Goal: Information Seeking & Learning: Learn about a topic

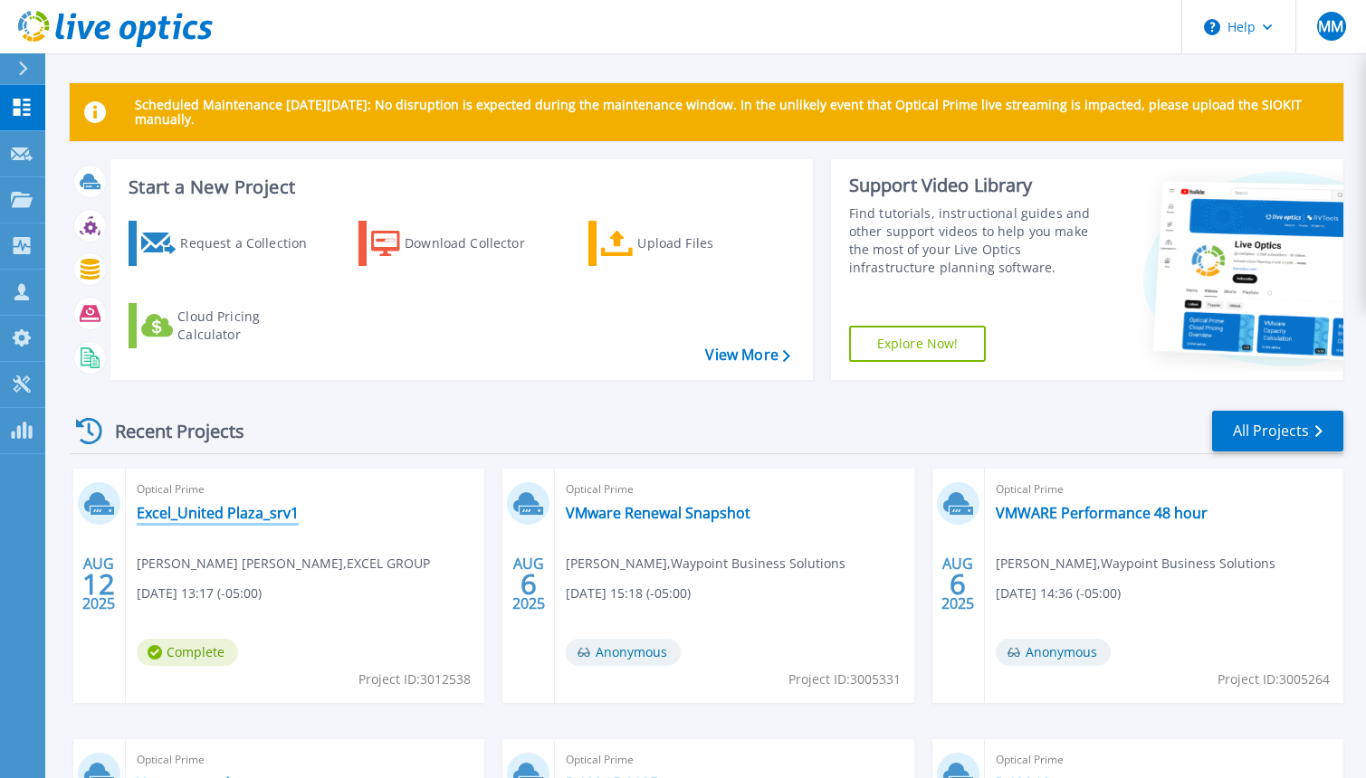
click at [255, 511] on link "Excel_United Plaza_srv1" at bounding box center [218, 513] width 162 height 18
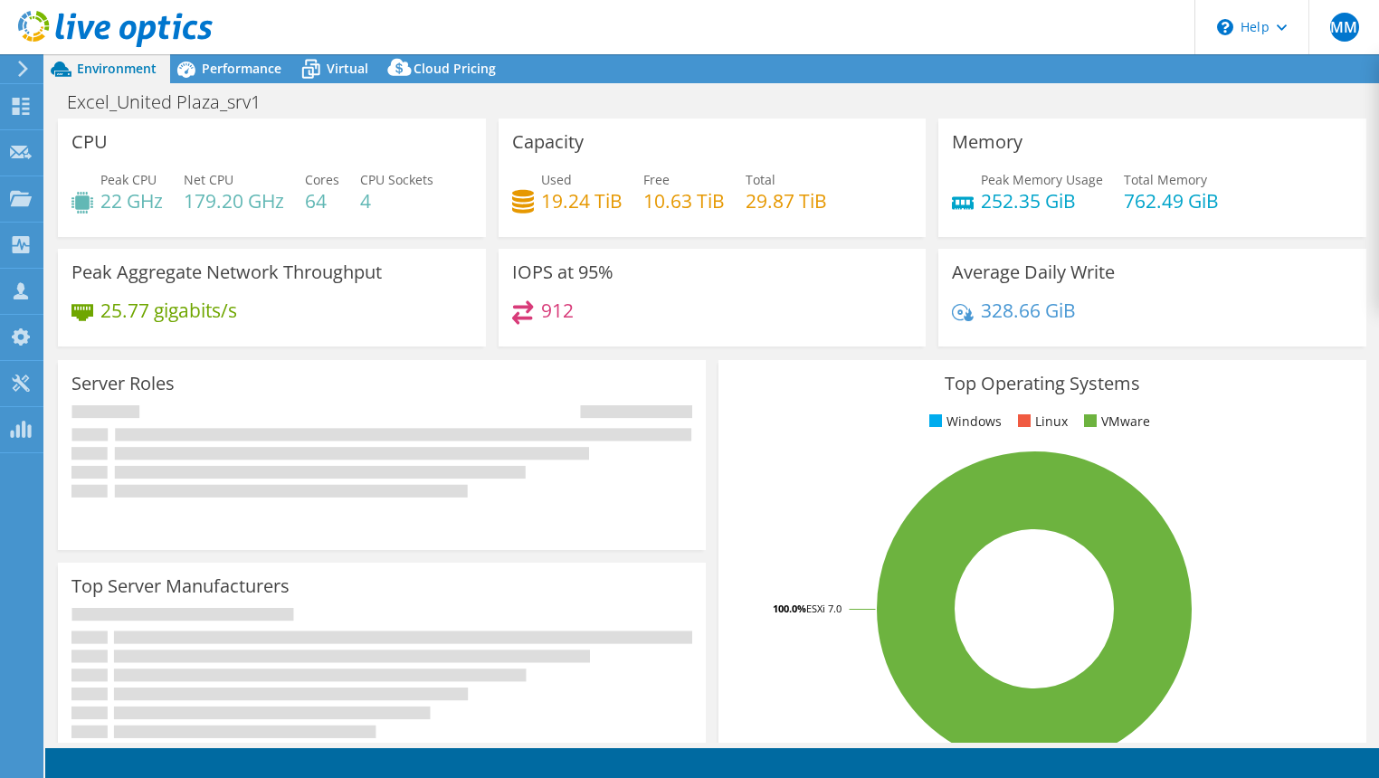
select select "USD"
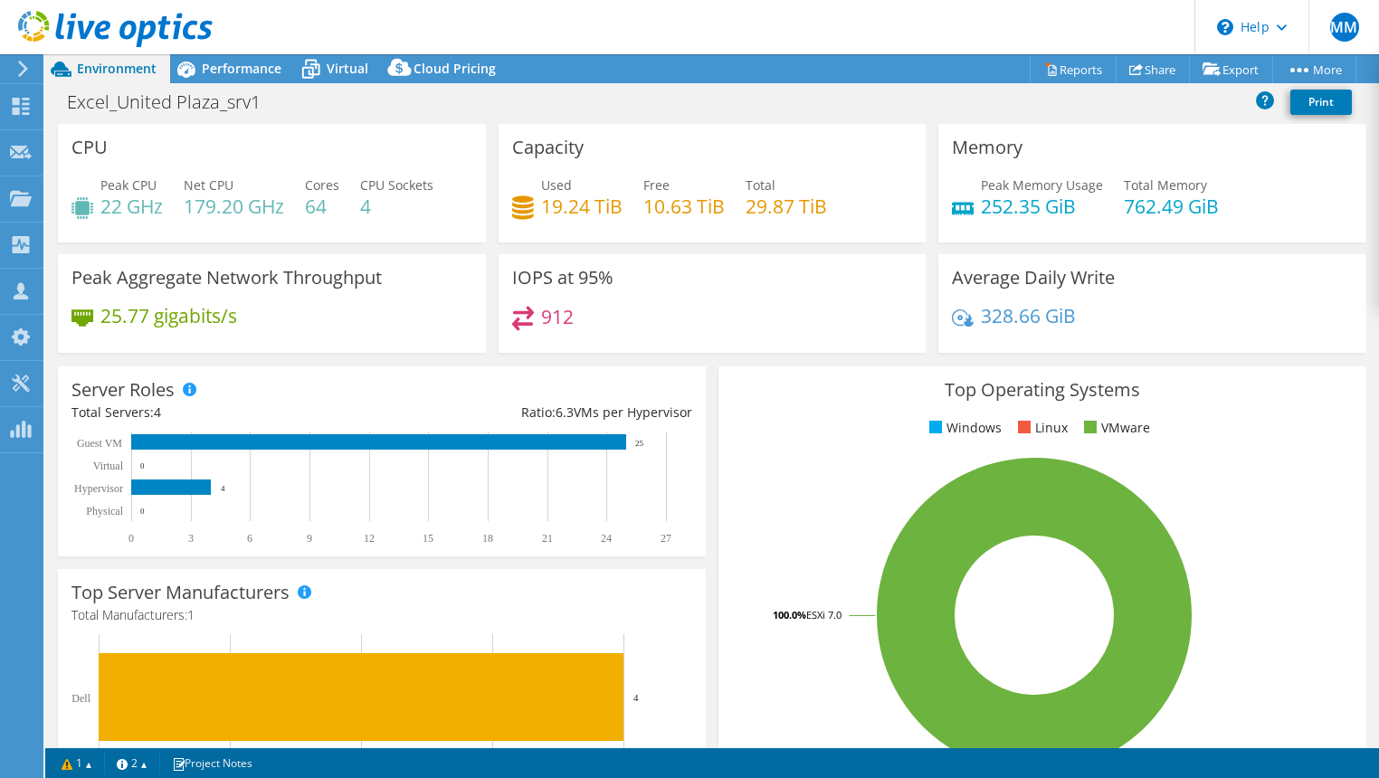
select select "USEast"
click at [239, 65] on span "Performance" at bounding box center [242, 68] width 80 height 17
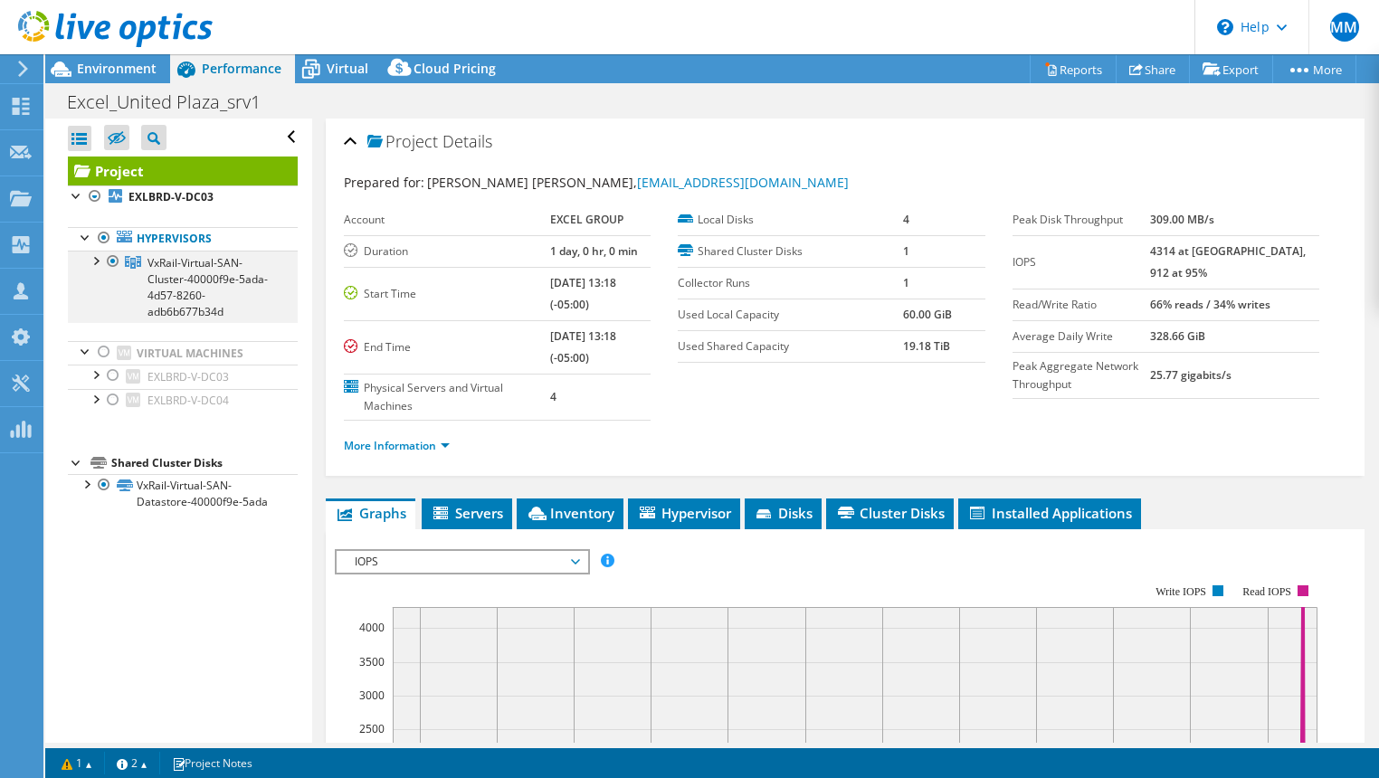
click at [94, 256] on div at bounding box center [95, 260] width 18 height 18
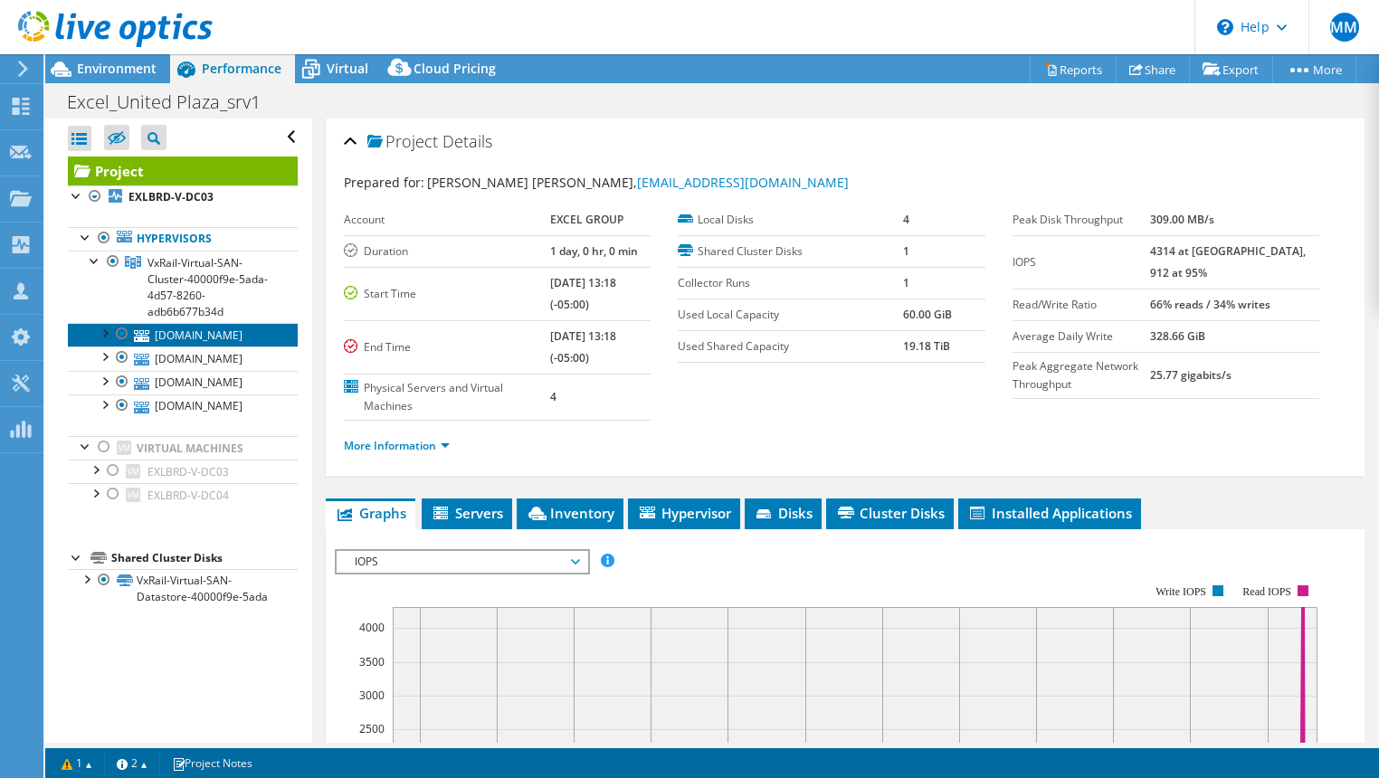
click at [160, 333] on link "exl-brd-c-vmh02.excel.com" at bounding box center [183, 335] width 230 height 24
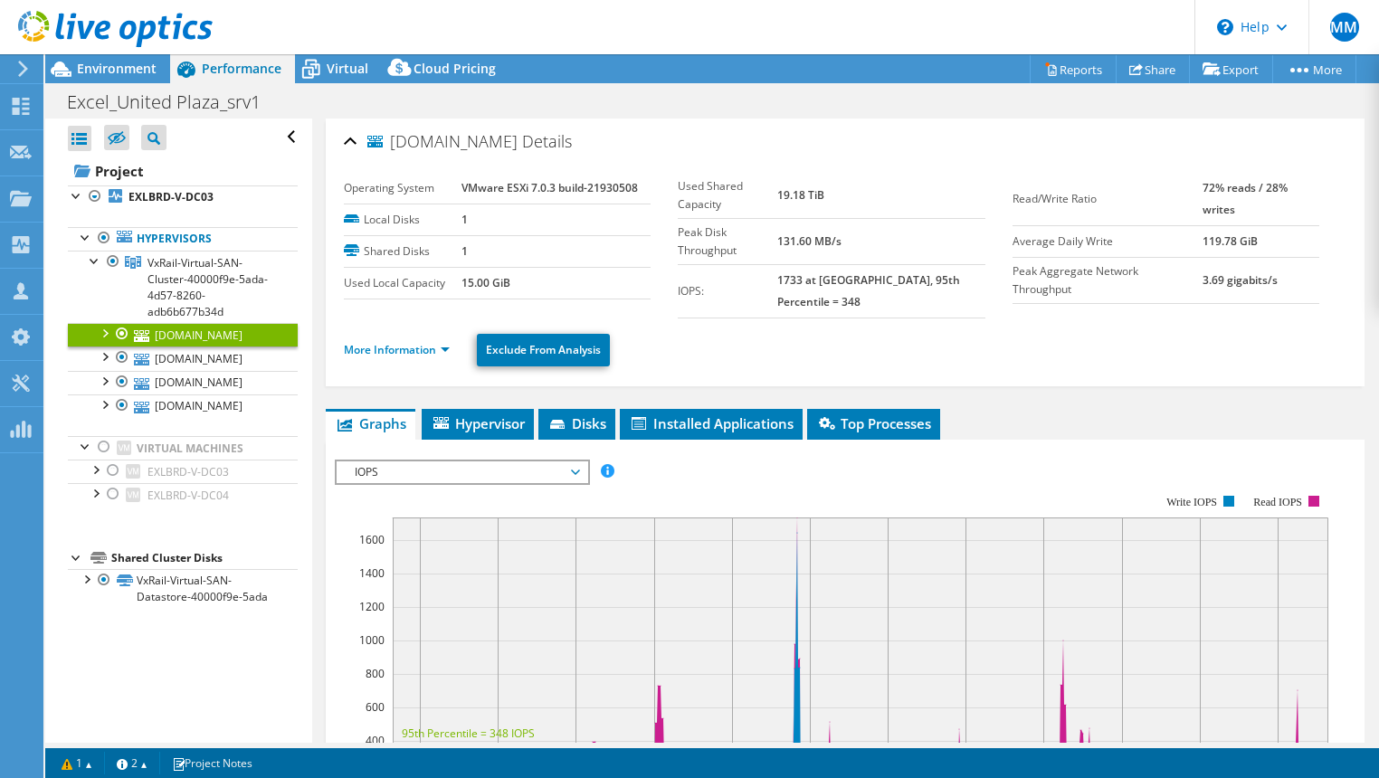
click at [404, 349] on ul "More Information Exclude From Analysis" at bounding box center [845, 347] width 1003 height 37
click at [411, 342] on link "More Information" at bounding box center [397, 349] width 106 height 15
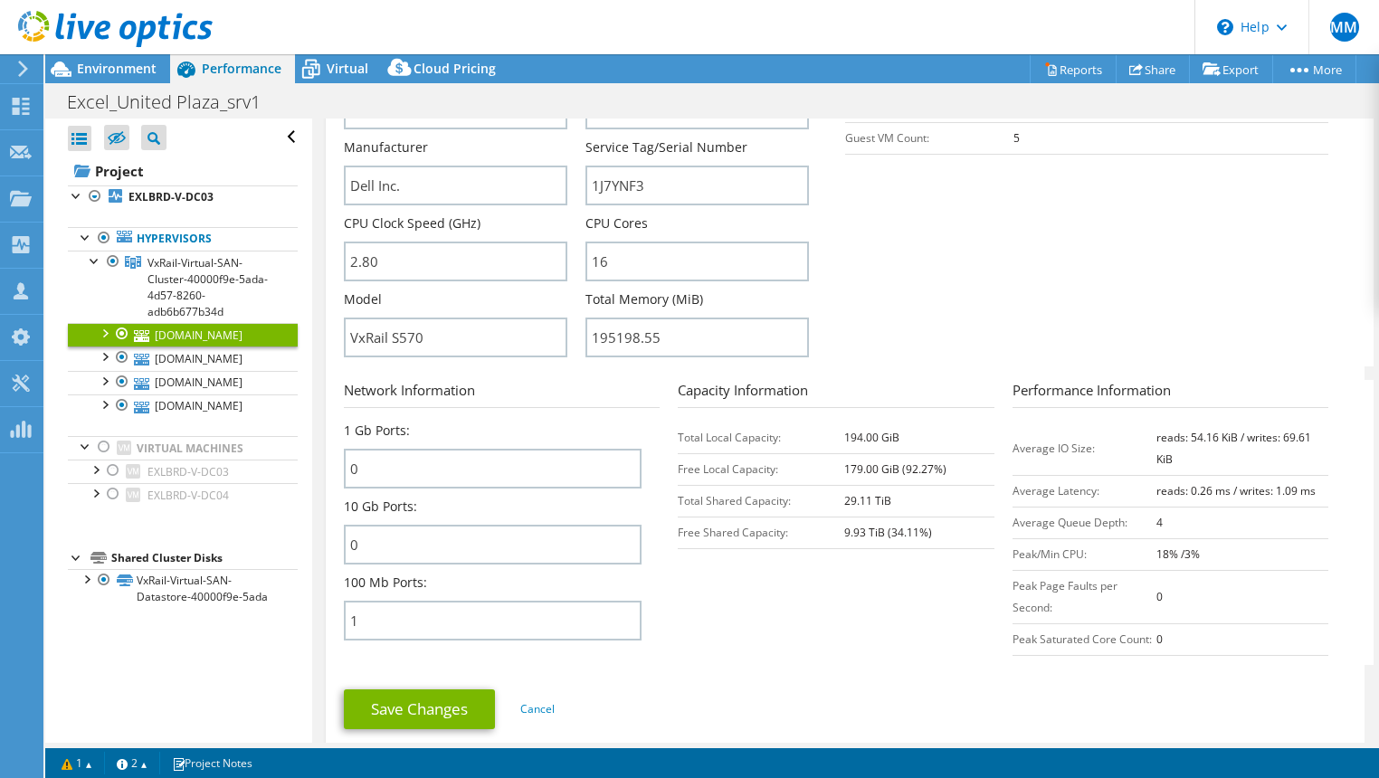
scroll to position [423, 0]
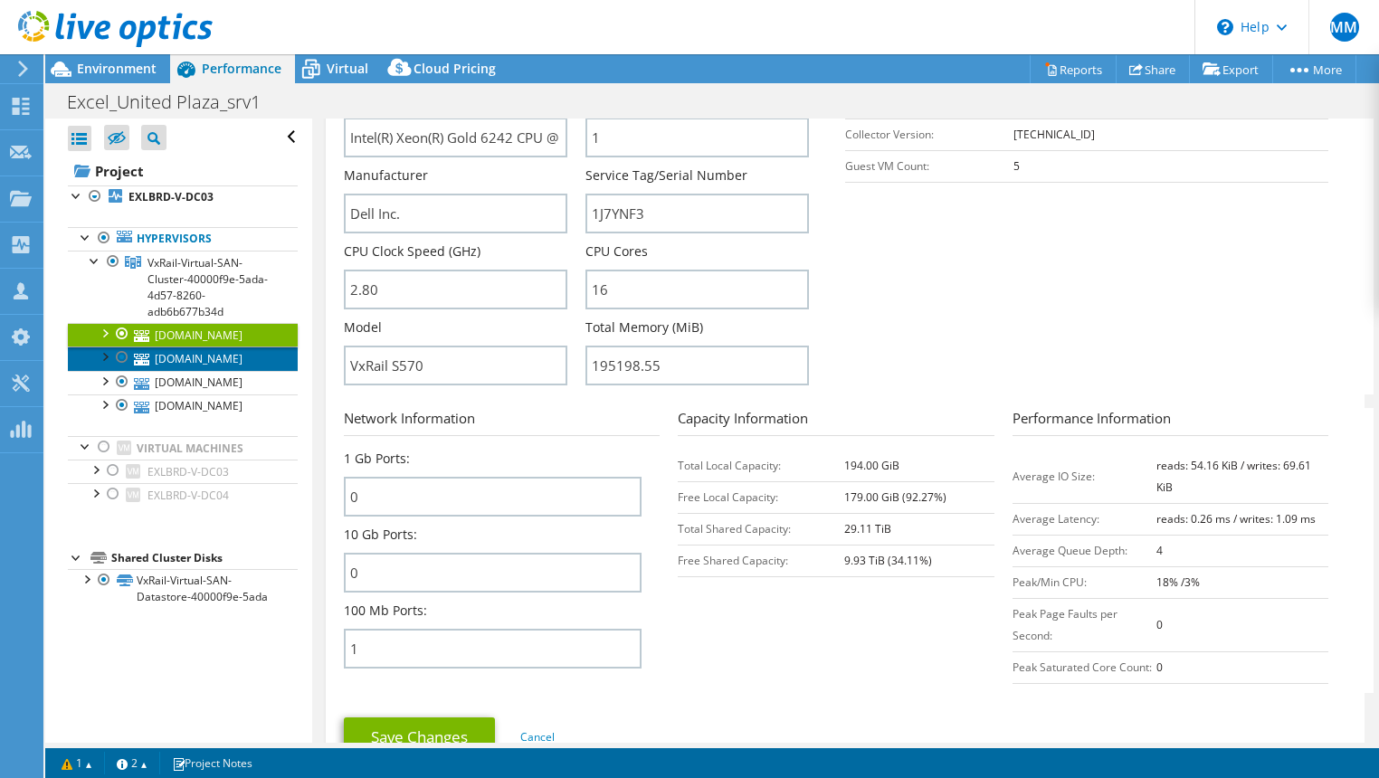
click at [186, 370] on link "exl-brd-c-vmh01.excel.com" at bounding box center [183, 359] width 230 height 24
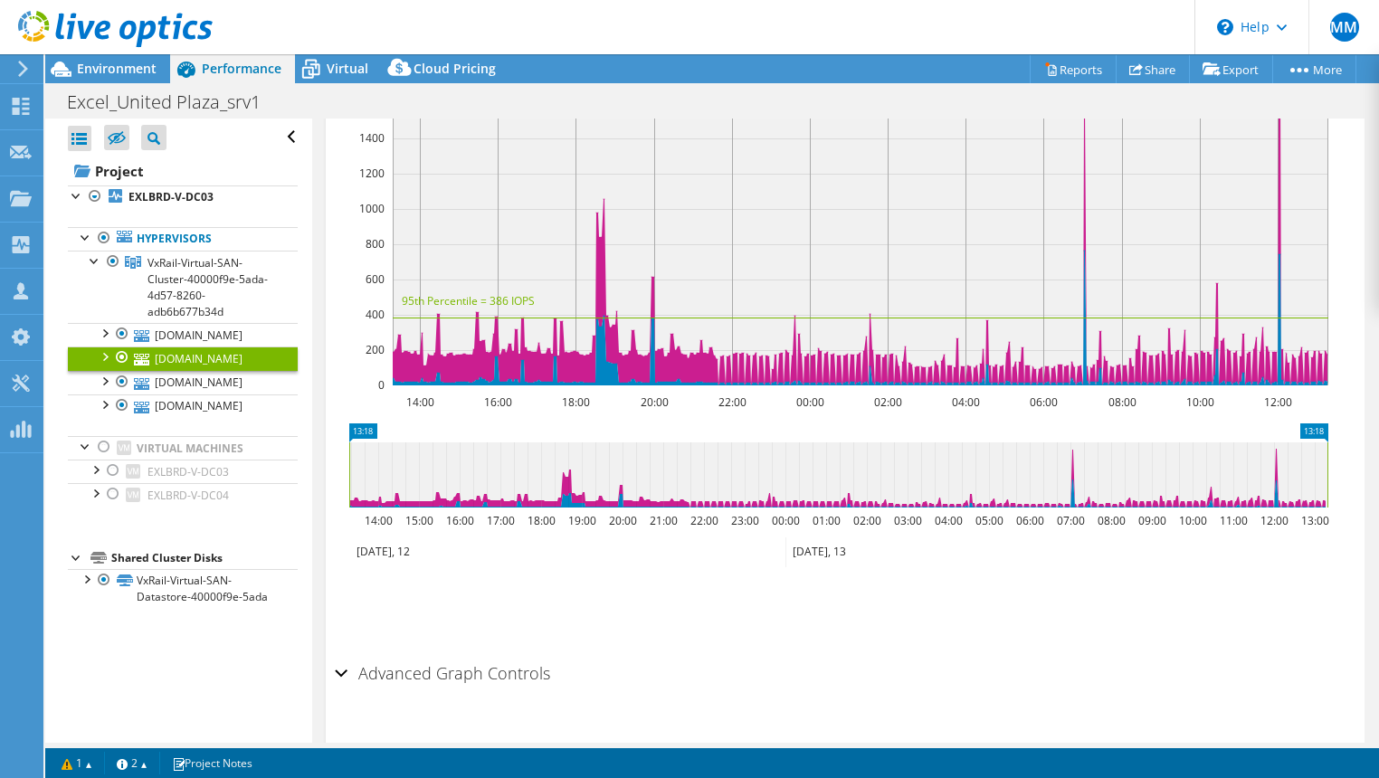
scroll to position [0, 0]
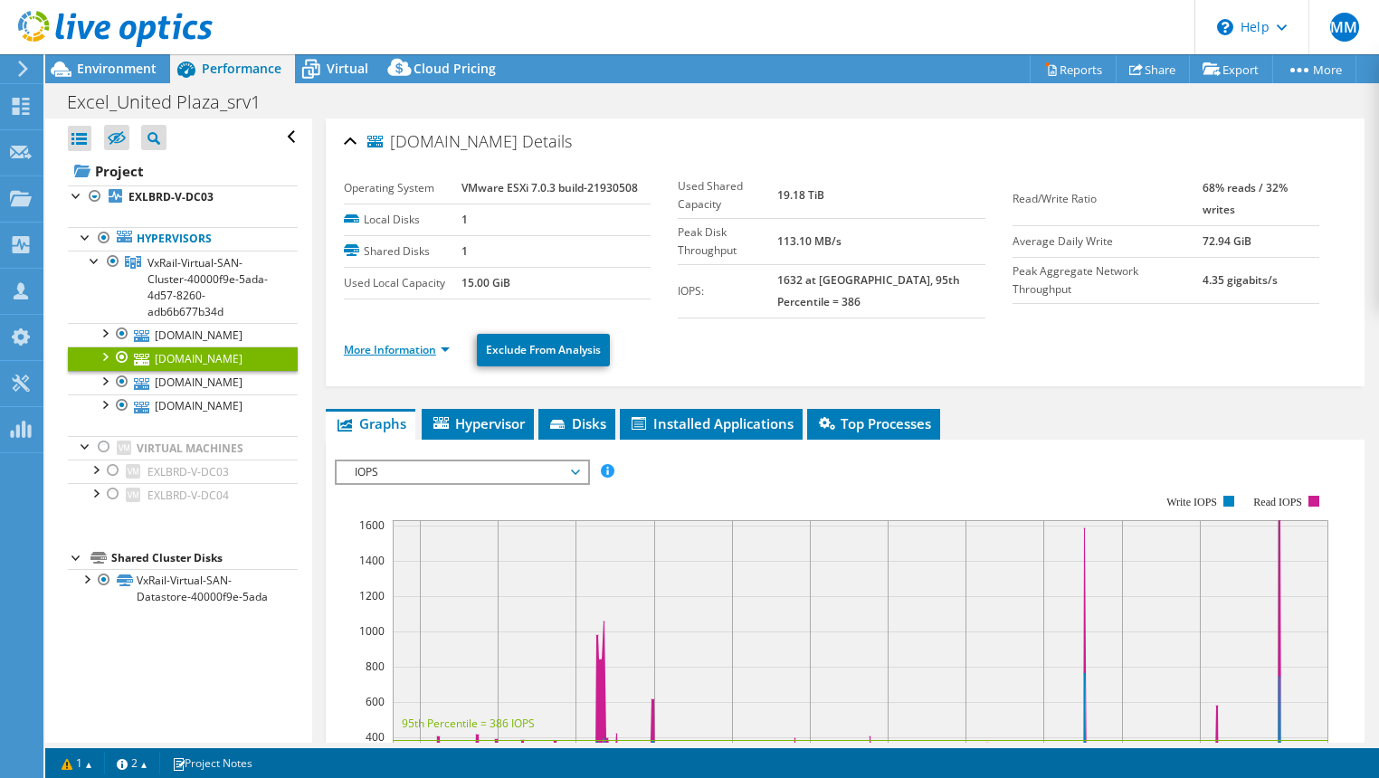
click at [393, 342] on link "More Information" at bounding box center [397, 349] width 106 height 15
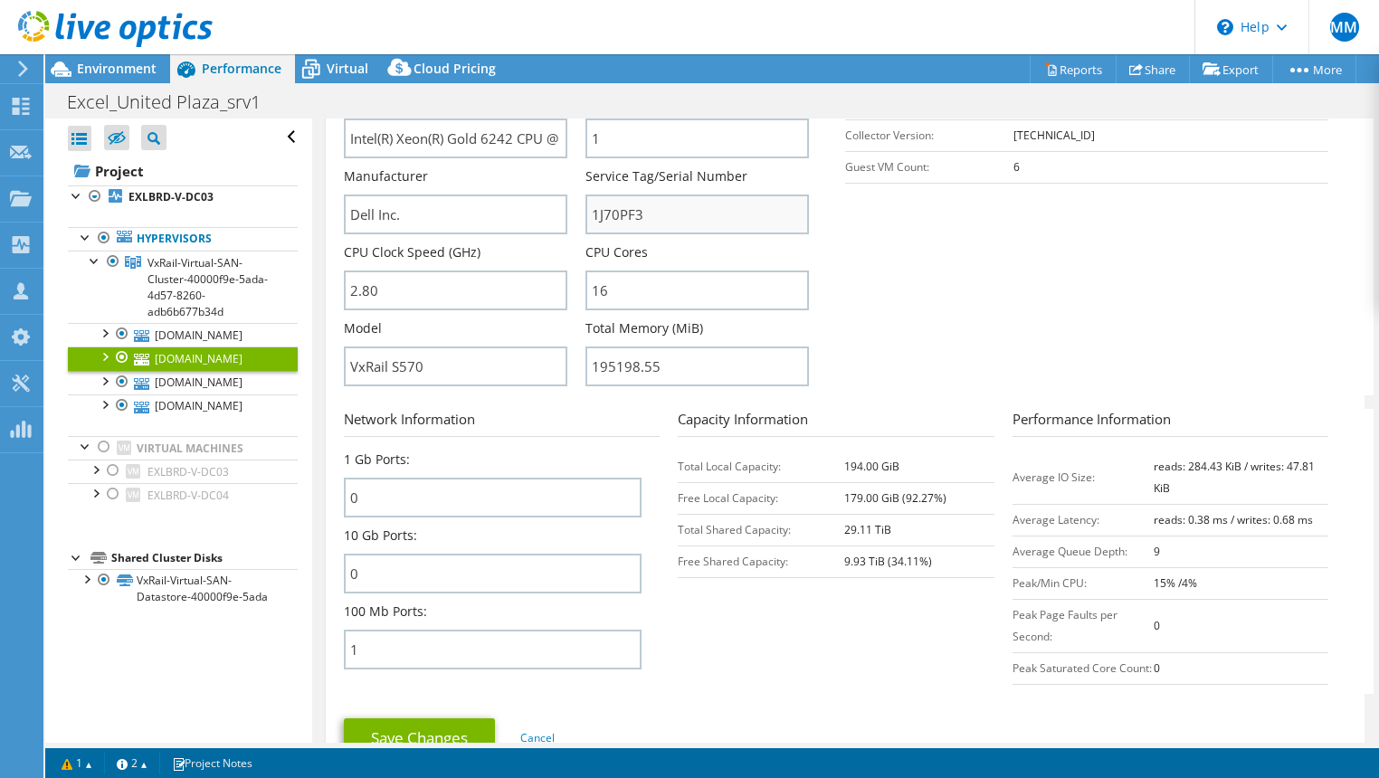
scroll to position [423, 0]
click at [193, 395] on link "exl-brd-c-vmh03.excel.com" at bounding box center [183, 383] width 230 height 24
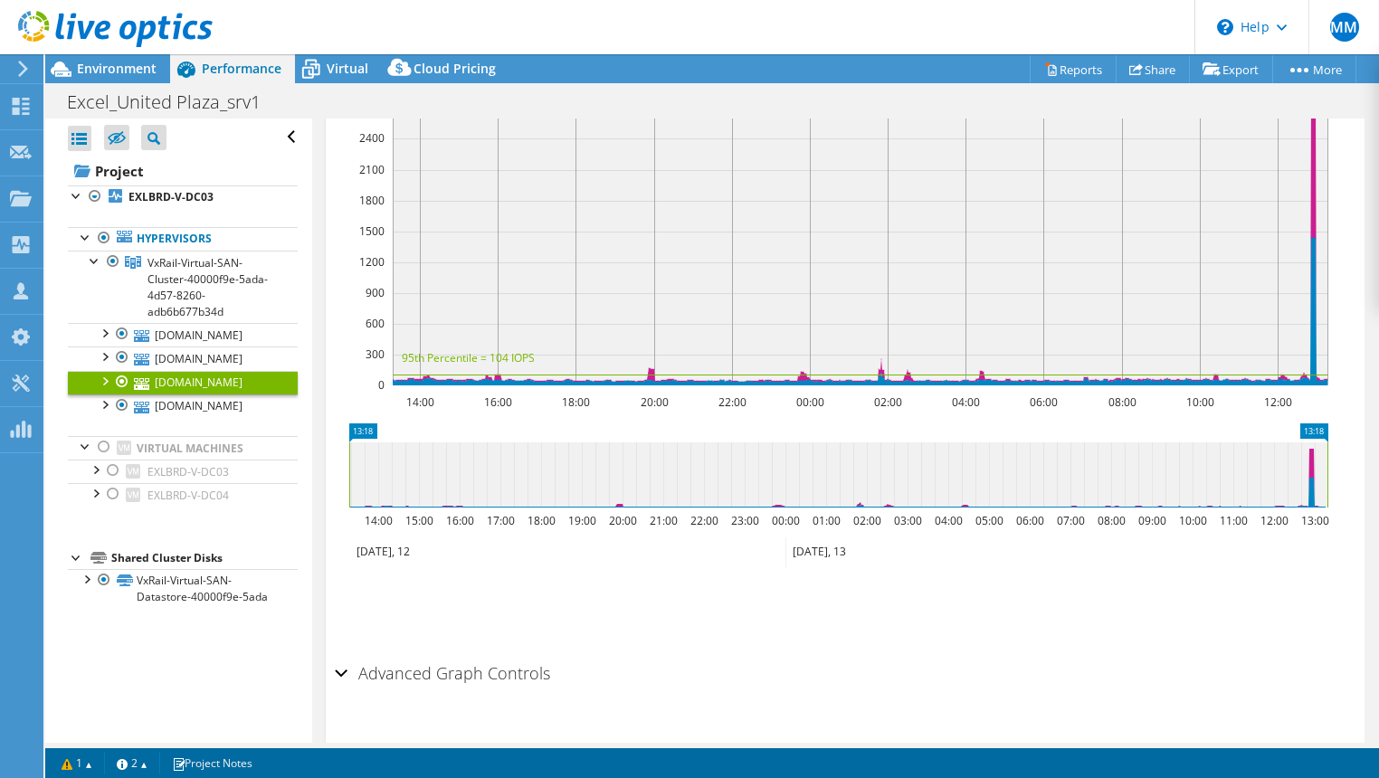
scroll to position [0, 0]
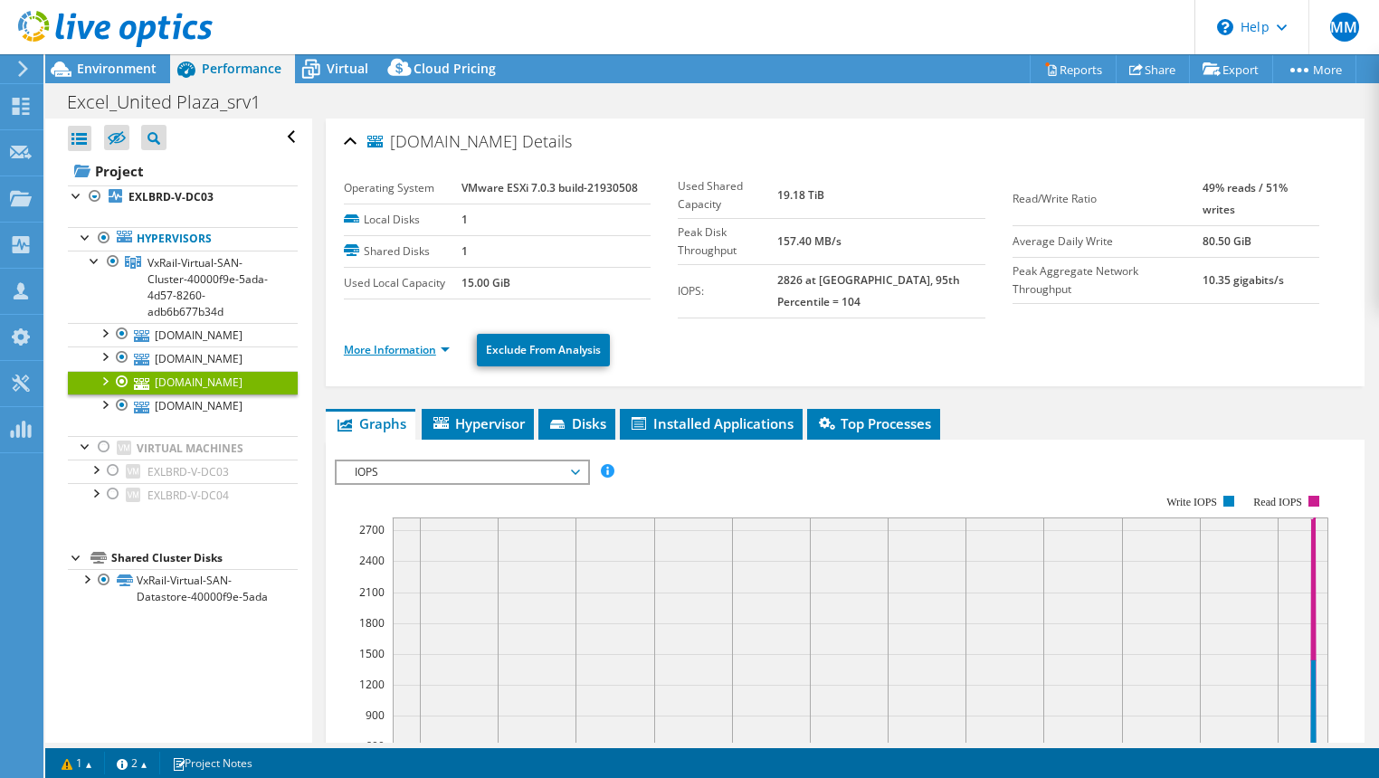
click at [409, 342] on link "More Information" at bounding box center [397, 349] width 106 height 15
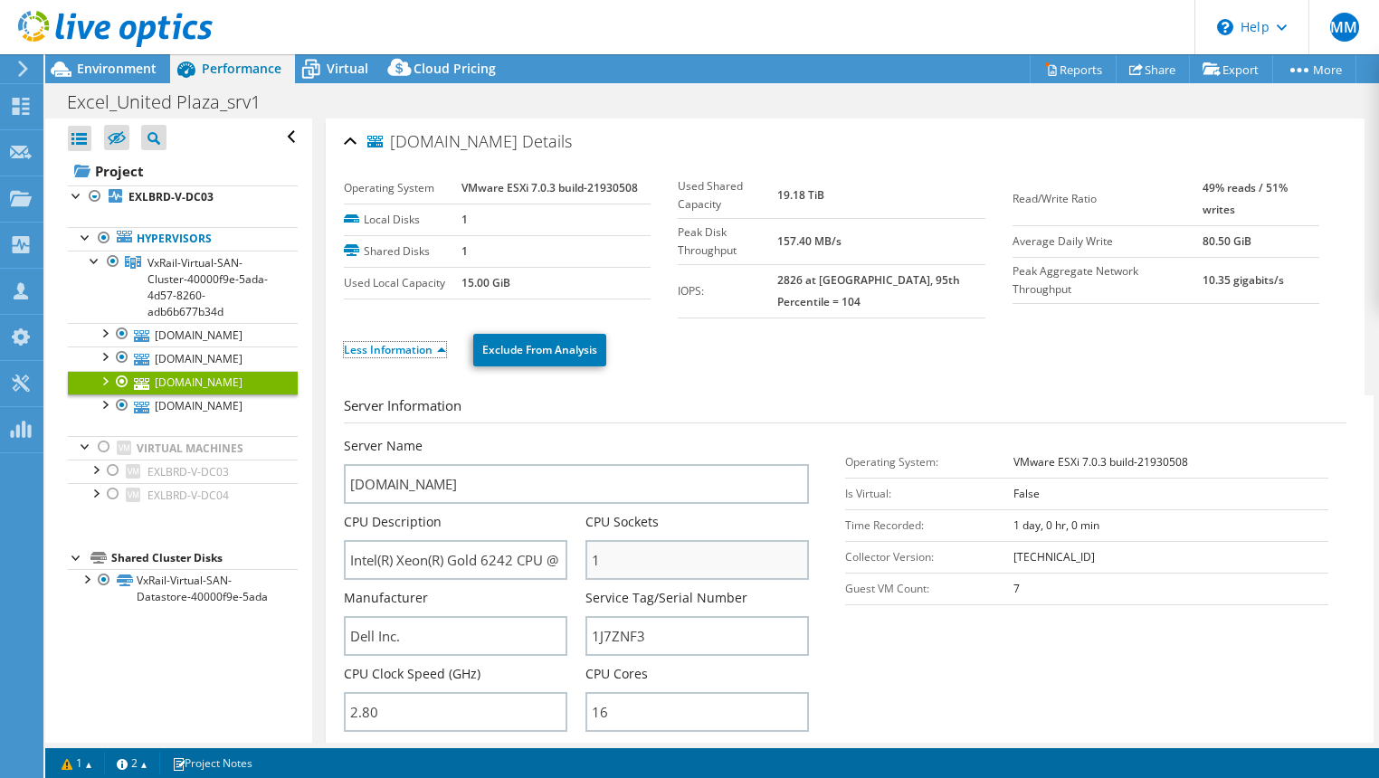
scroll to position [423, 0]
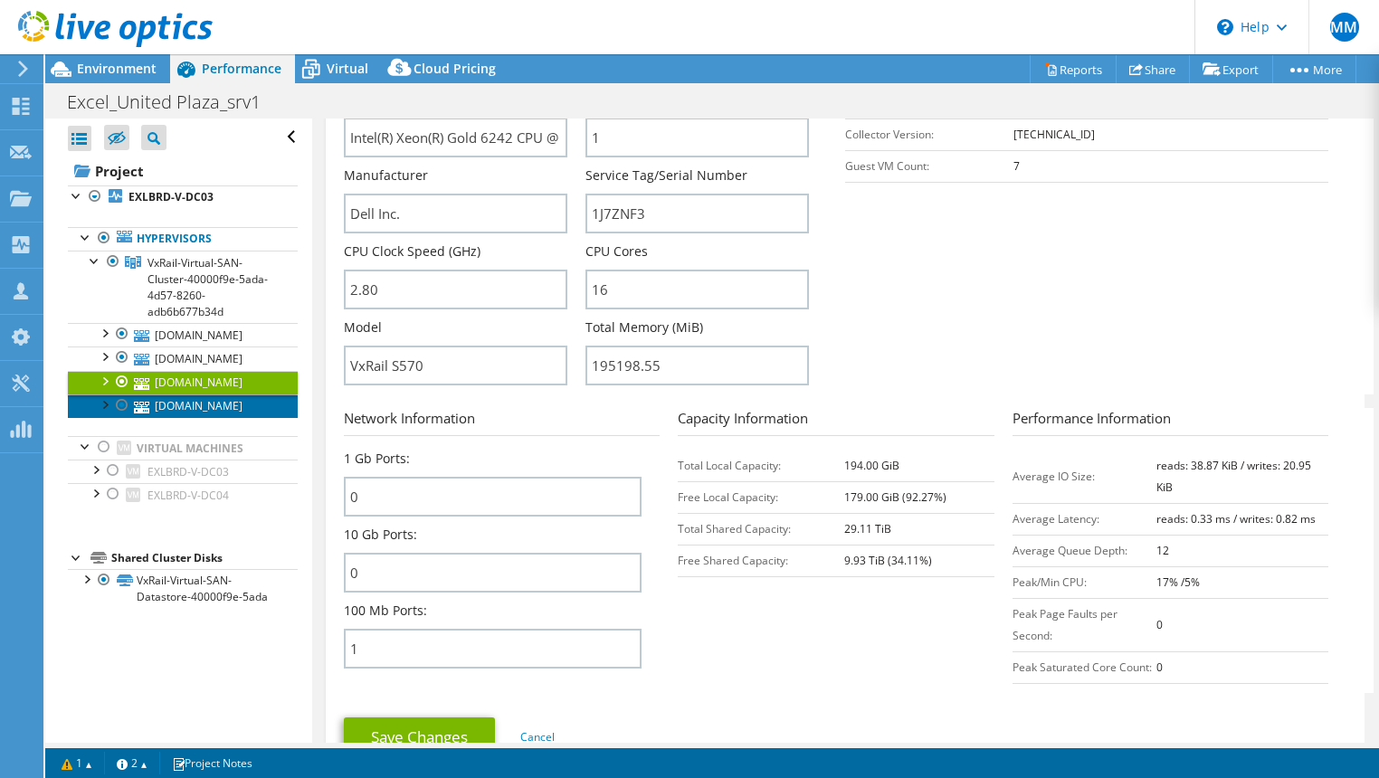
click at [170, 418] on link "exl-brd-c-vmh04.excel.com" at bounding box center [183, 407] width 230 height 24
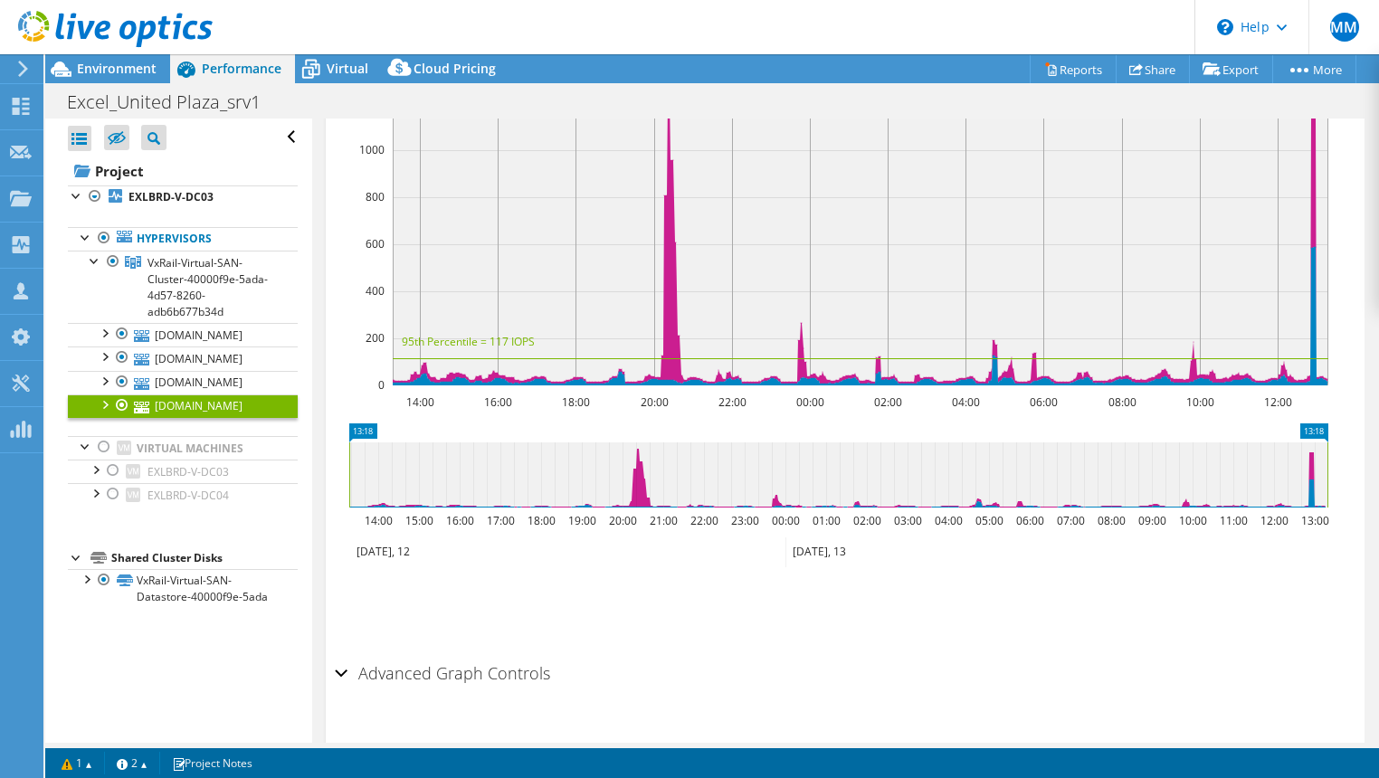
scroll to position [0, 0]
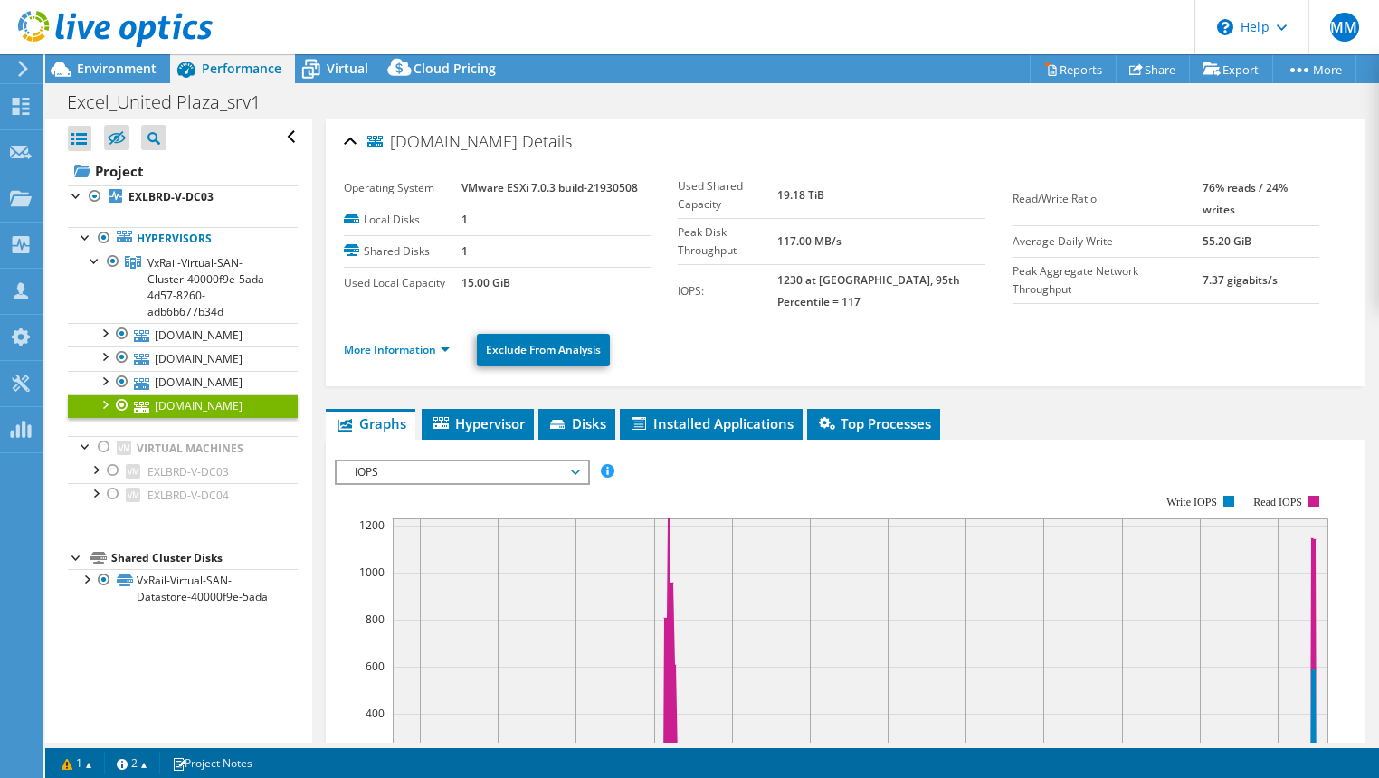
click at [426, 329] on ul "More Information Exclude From Analysis" at bounding box center [845, 347] width 1003 height 37
click at [421, 342] on link "More Information" at bounding box center [397, 349] width 106 height 15
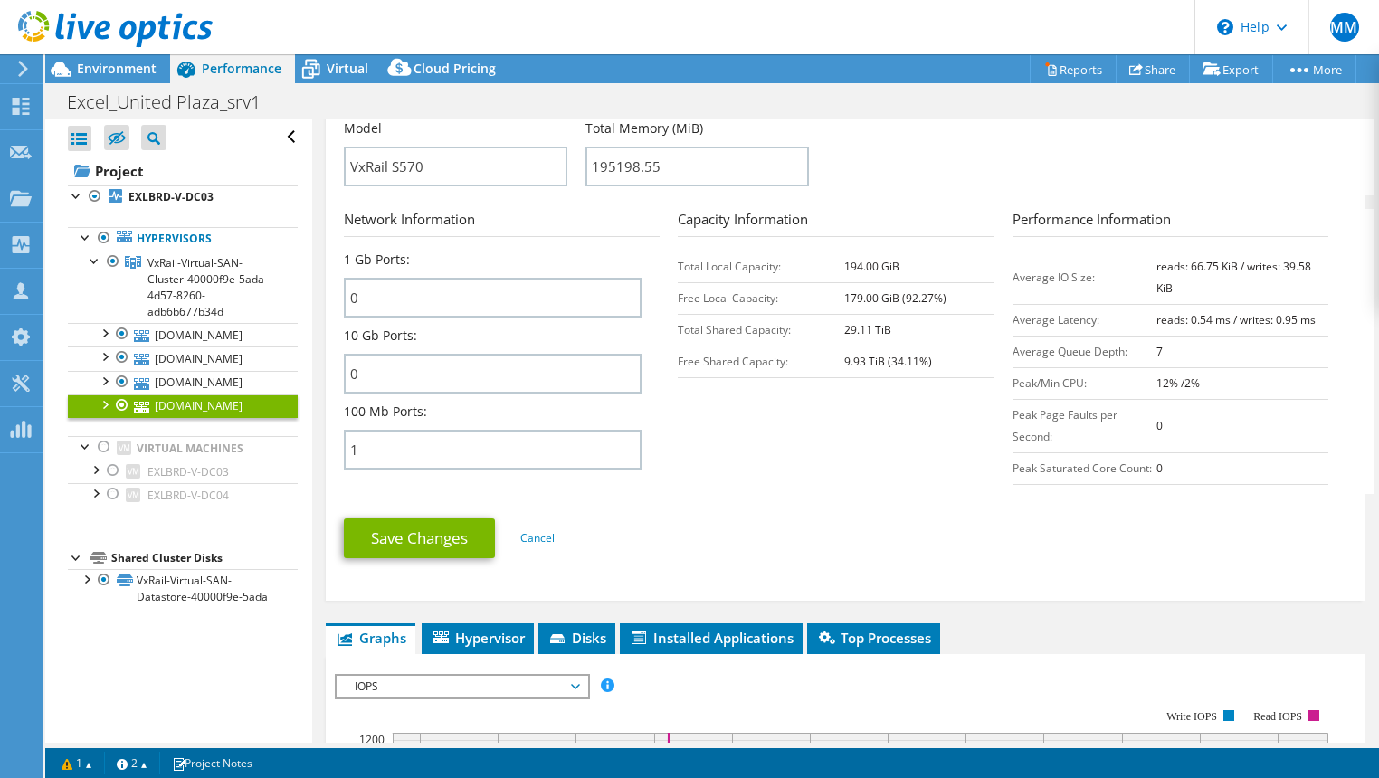
scroll to position [634, 0]
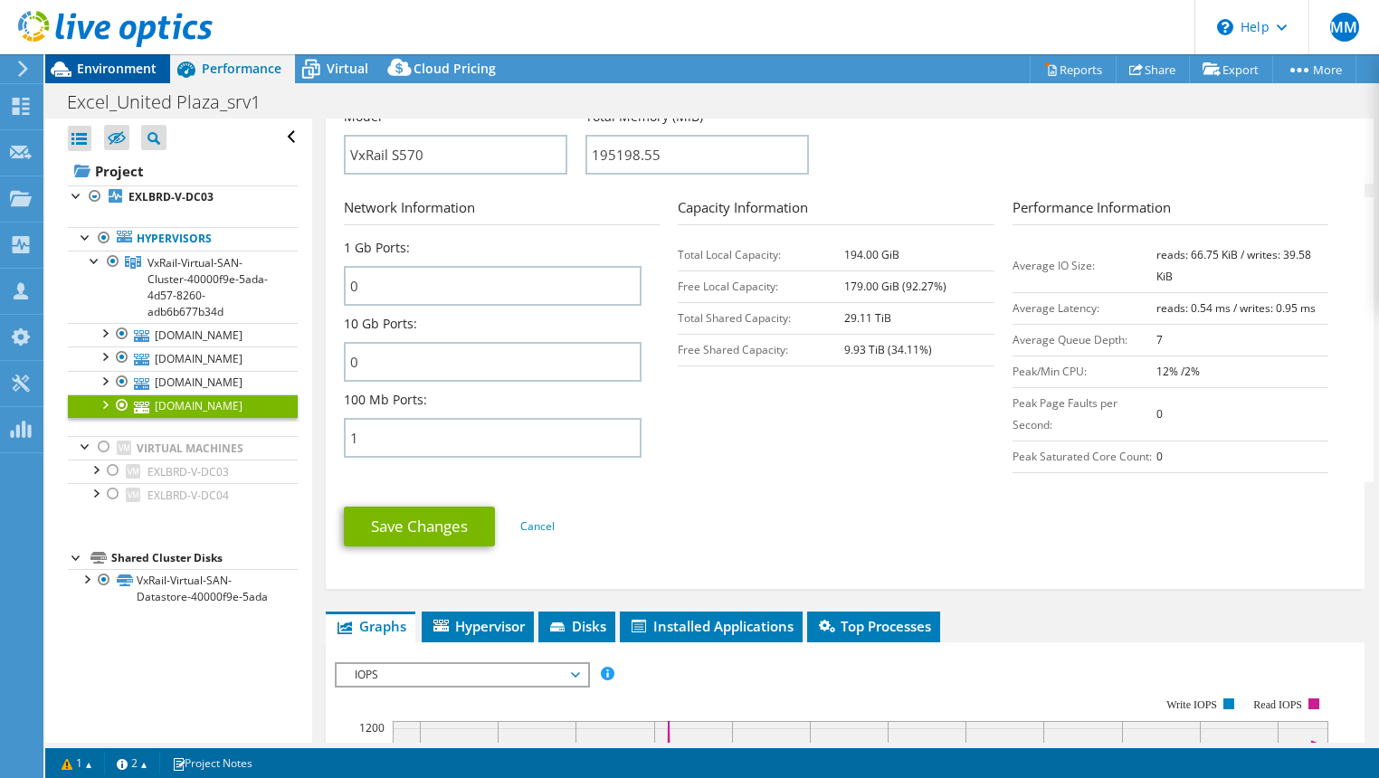
click at [105, 64] on span "Environment" at bounding box center [117, 68] width 80 height 17
